Goal: Transaction & Acquisition: Purchase product/service

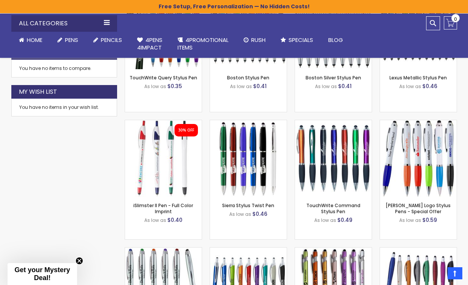
scroll to position [462, 0]
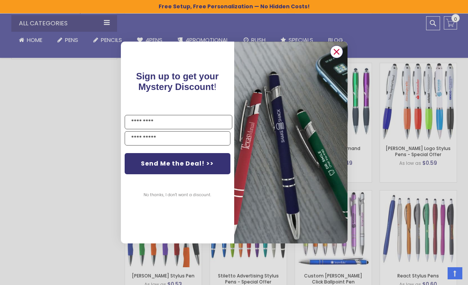
click at [336, 53] on icon "Close dialog" at bounding box center [336, 52] width 5 height 5
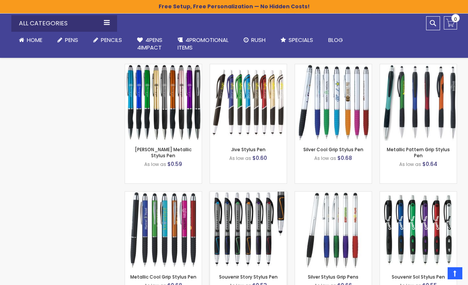
scroll to position [751, 0]
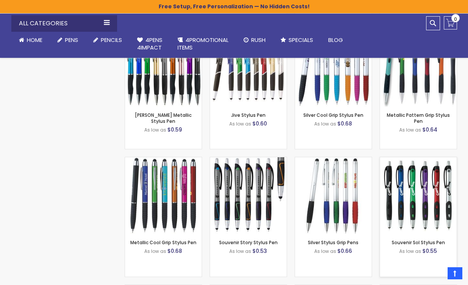
click at [409, 211] on img at bounding box center [418, 195] width 77 height 77
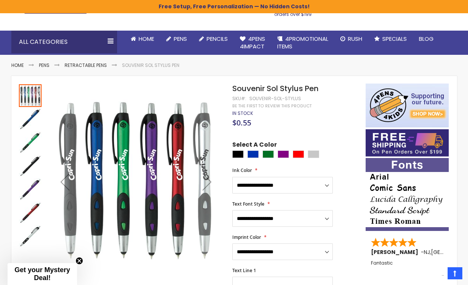
scroll to position [58, 0]
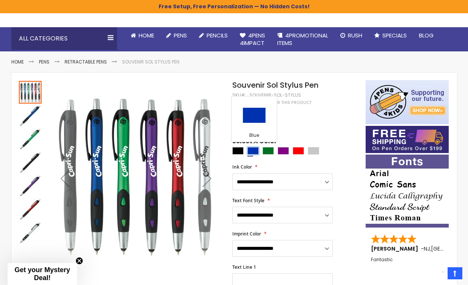
click at [251, 151] on div "Blue" at bounding box center [253, 151] width 11 height 8
type input "****"
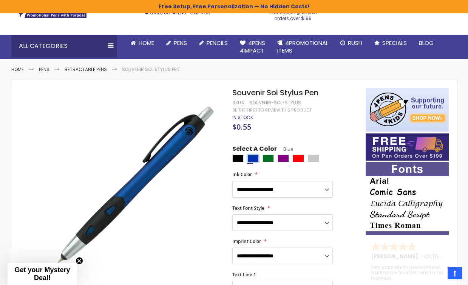
scroll to position [0, 0]
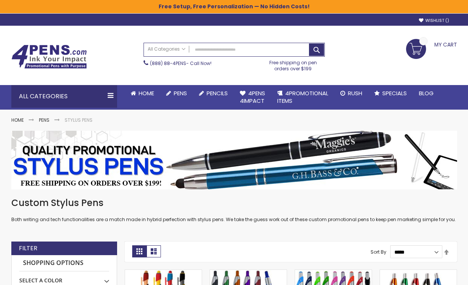
scroll to position [751, 0]
